Goal: Communication & Community: Answer question/provide support

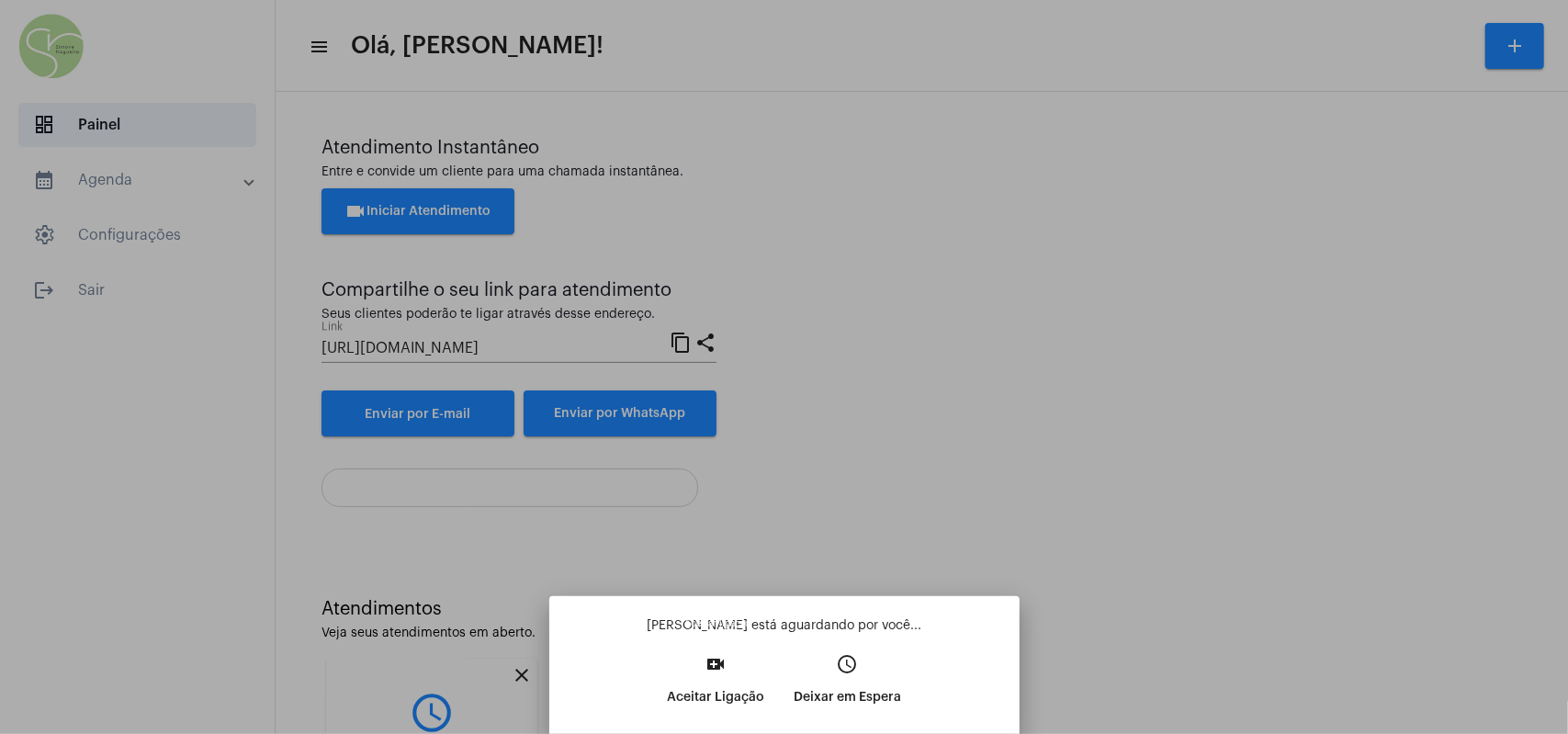
click at [702, 645] on p "Aceitar Ligação" at bounding box center [716, 697] width 98 height 33
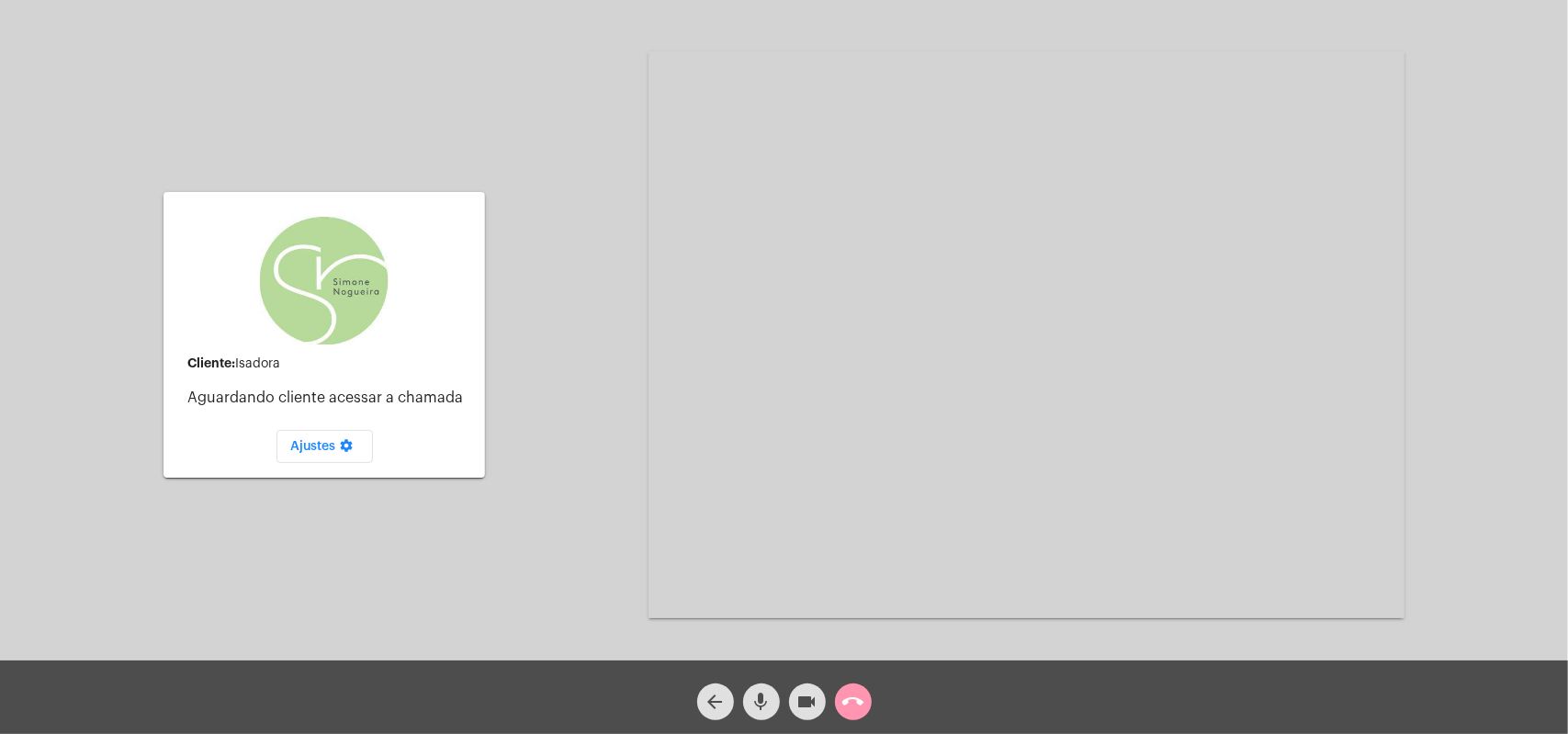
click at [852, 645] on mat-icon "call_end" at bounding box center [853, 702] width 22 height 22
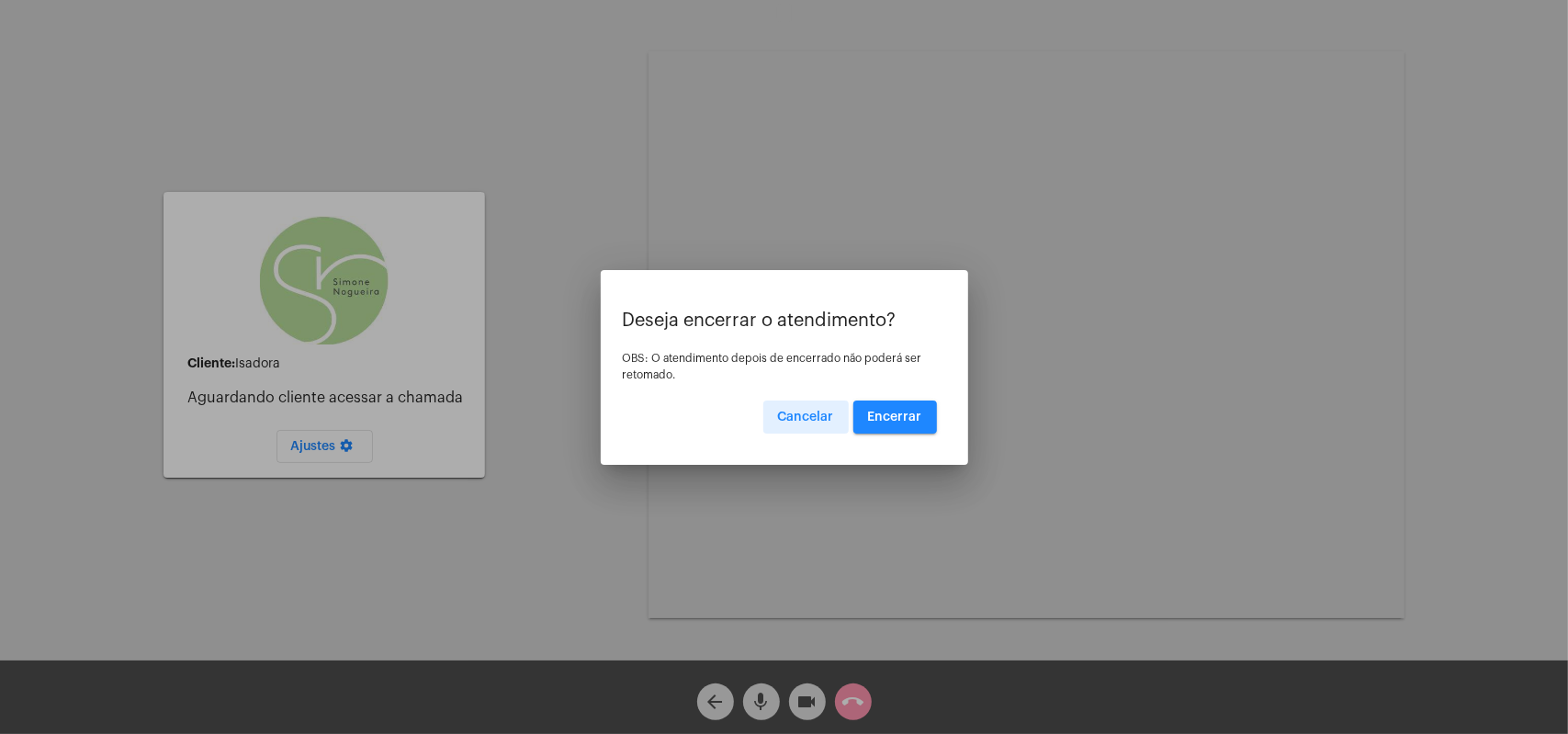
click at [913, 422] on button "Encerrar" at bounding box center [895, 416] width 84 height 33
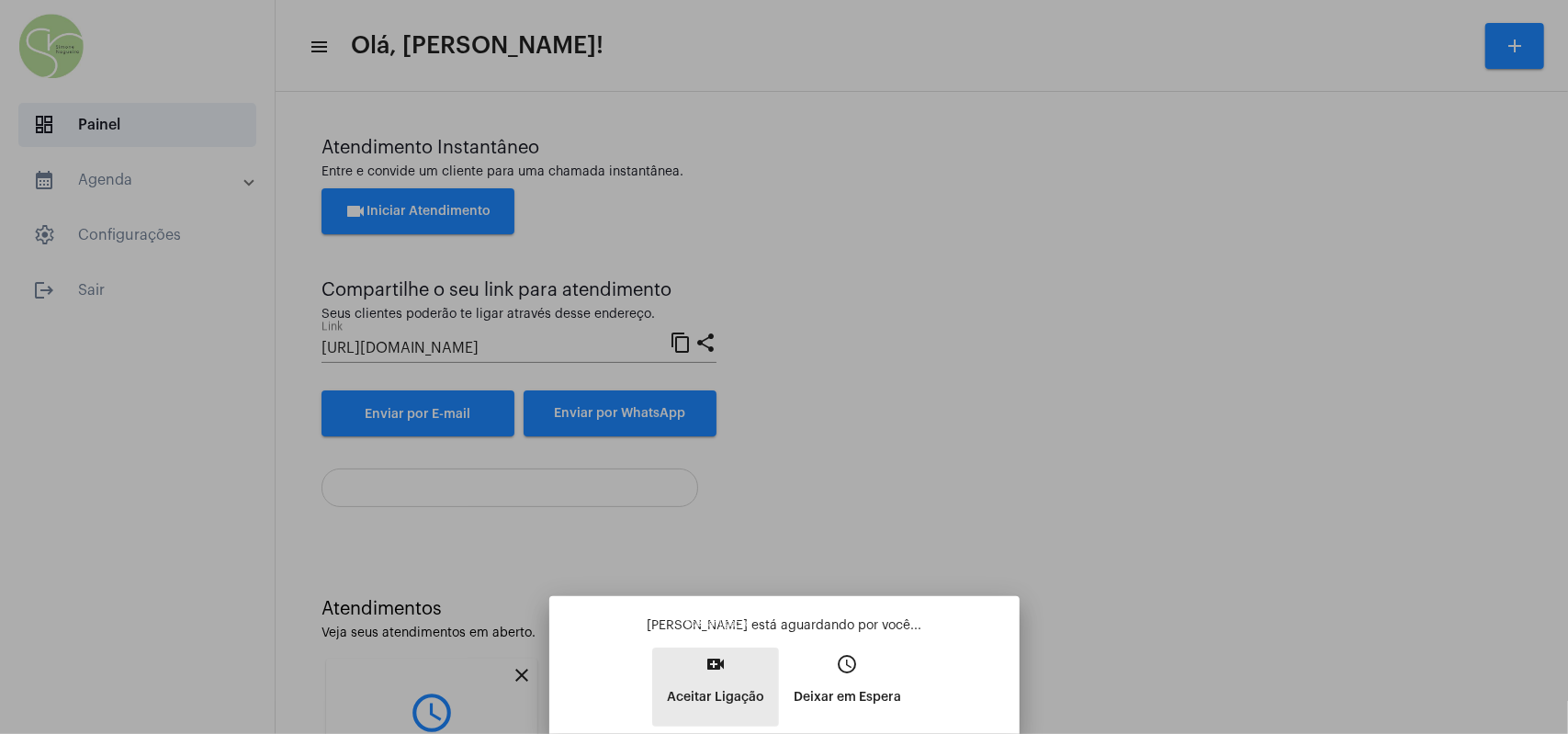
click at [738, 645] on button "video_call Aceitar Ligação" at bounding box center [715, 686] width 126 height 79
